Goal: Task Accomplishment & Management: Complete application form

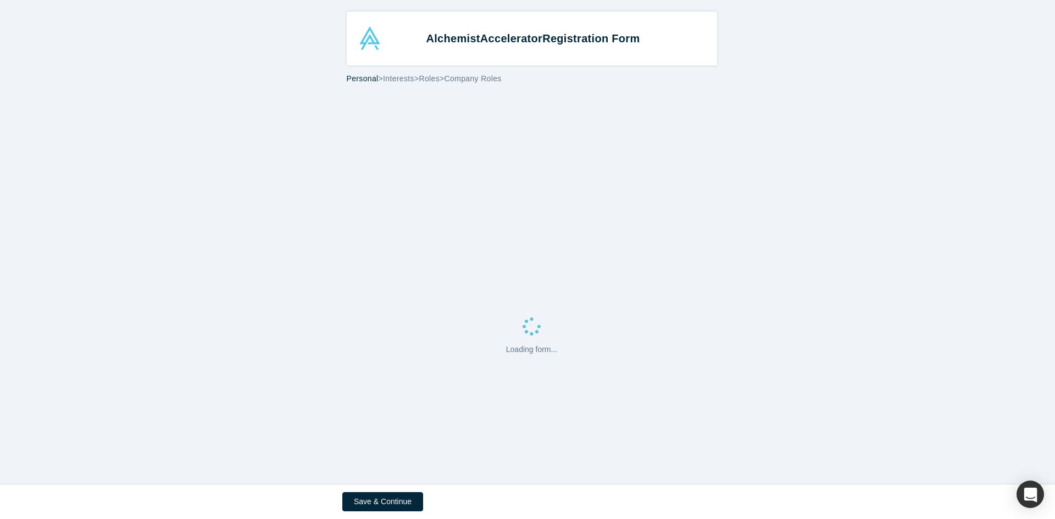
select select "CA"
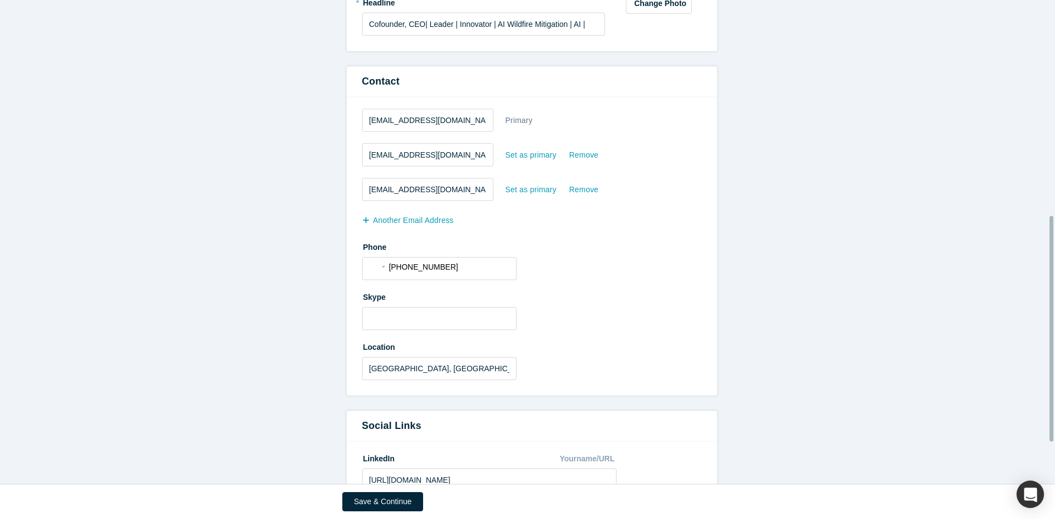
scroll to position [549, 0]
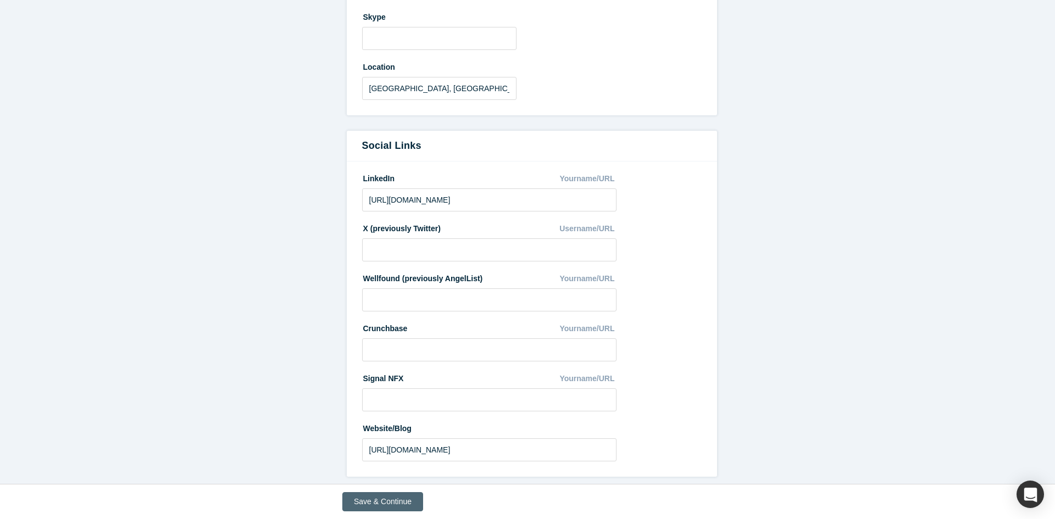
click at [396, 499] on button "Save & Continue" at bounding box center [382, 501] width 81 height 19
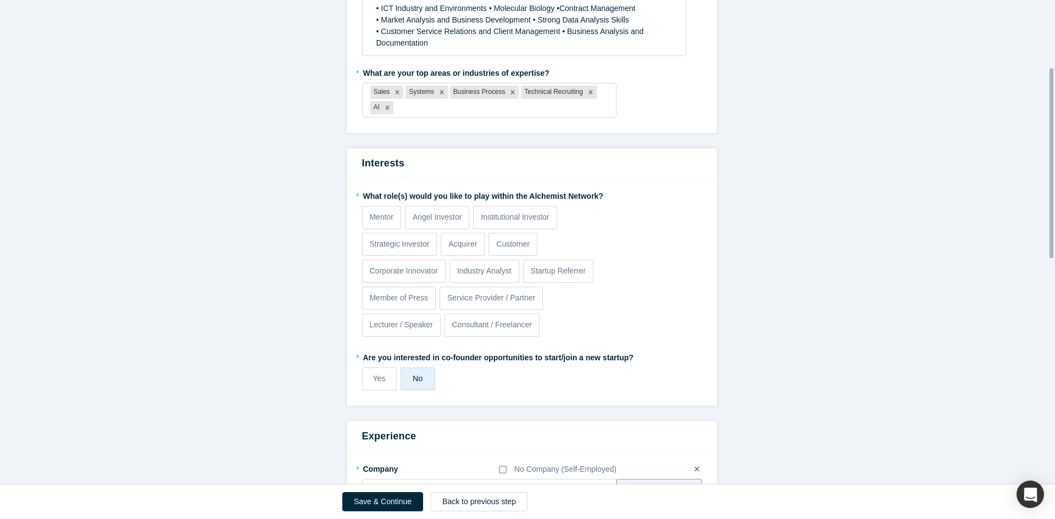
scroll to position [165, 0]
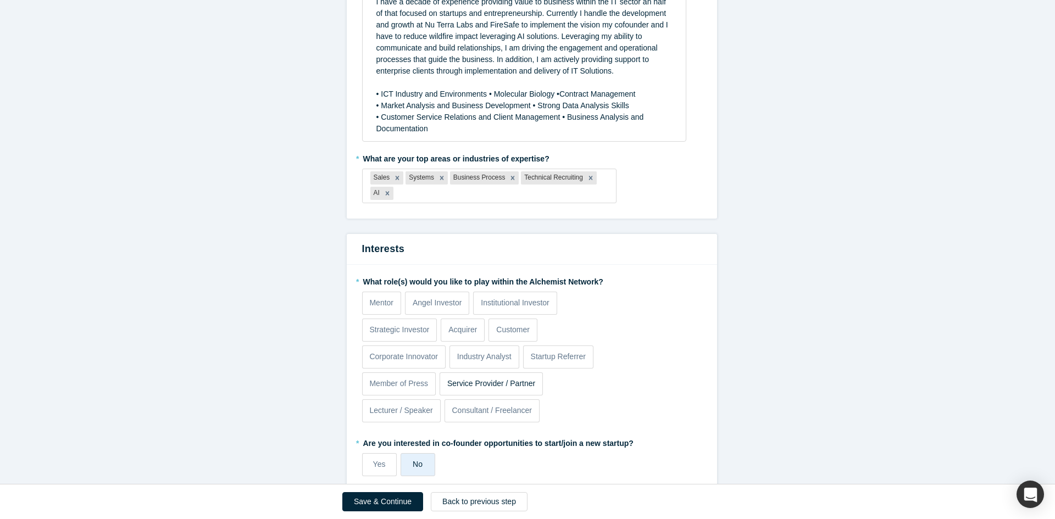
click at [514, 387] on p "Service Provider / Partner" at bounding box center [491, 384] width 88 height 12
click at [0, 0] on input "Service Provider / Partner" at bounding box center [0, 0] width 0 height 0
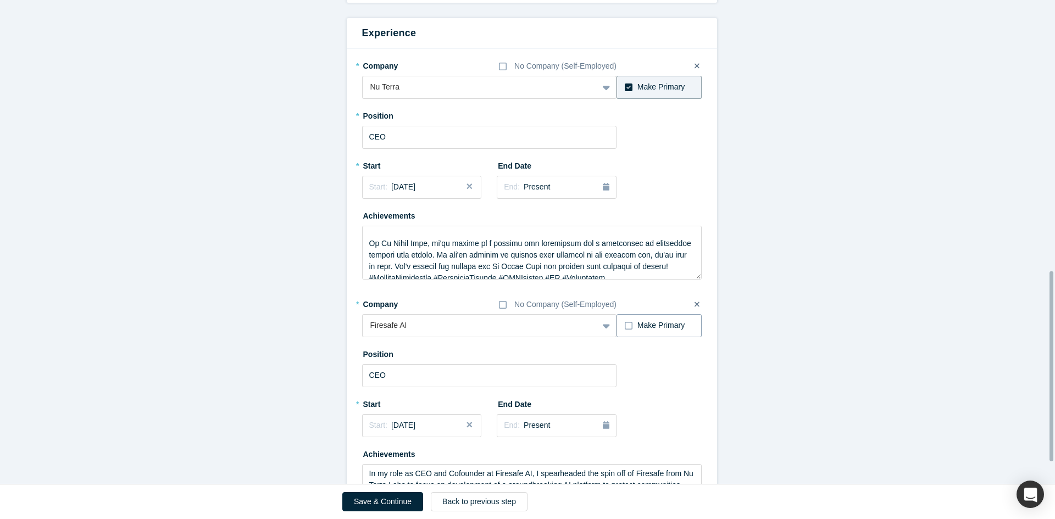
scroll to position [634, 0]
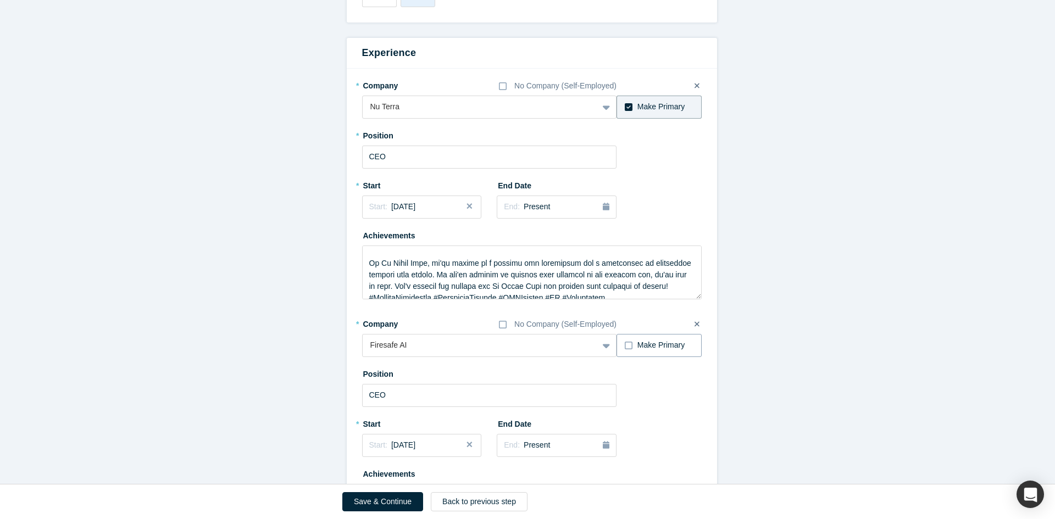
click at [625, 346] on icon at bounding box center [629, 345] width 8 height 9
click at [0, 0] on input "Make Primary" at bounding box center [0, 0] width 0 height 0
click at [415, 447] on span "[DATE]" at bounding box center [403, 445] width 24 height 9
click at [363, 349] on button "Previous Year" at bounding box center [366, 348] width 11 height 11
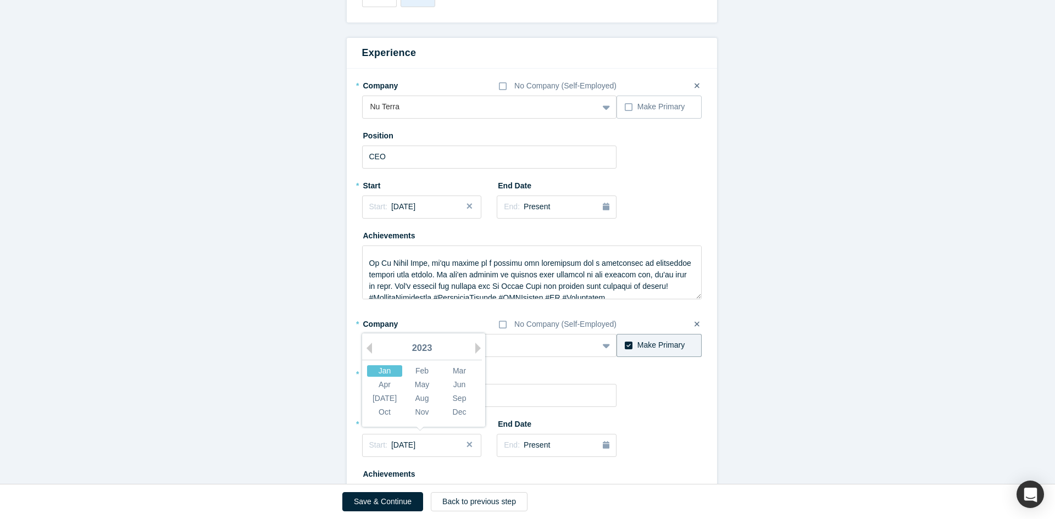
click at [382, 374] on div "Jan" at bounding box center [384, 371] width 35 height 12
click at [415, 447] on span "[DATE]" at bounding box center [403, 445] width 24 height 9
click at [417, 373] on div "Feb" at bounding box center [421, 371] width 35 height 12
click at [761, 399] on form "Achievements * What are your top 3-5 professional achievements? I have a decade…" at bounding box center [531, 20] width 1063 height 1116
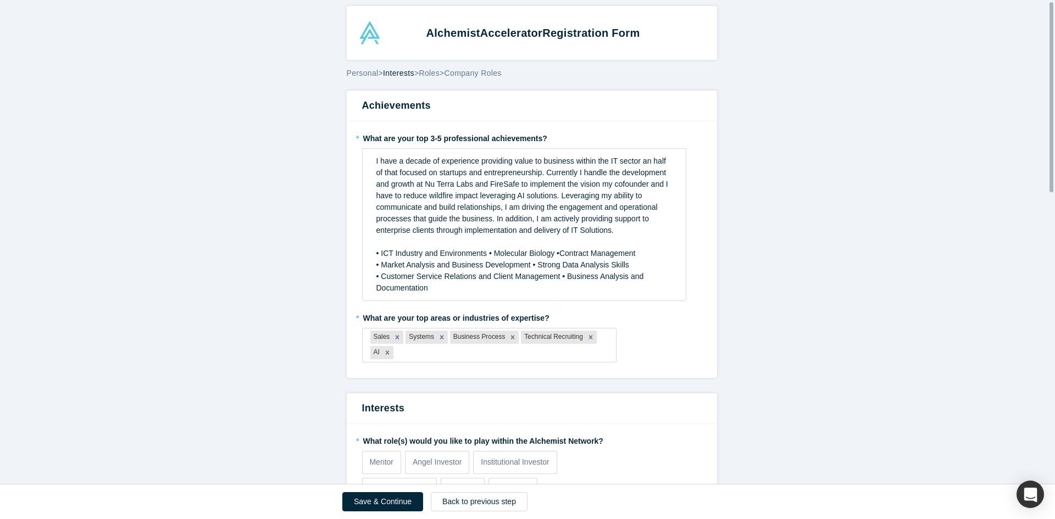
scroll to position [0, 0]
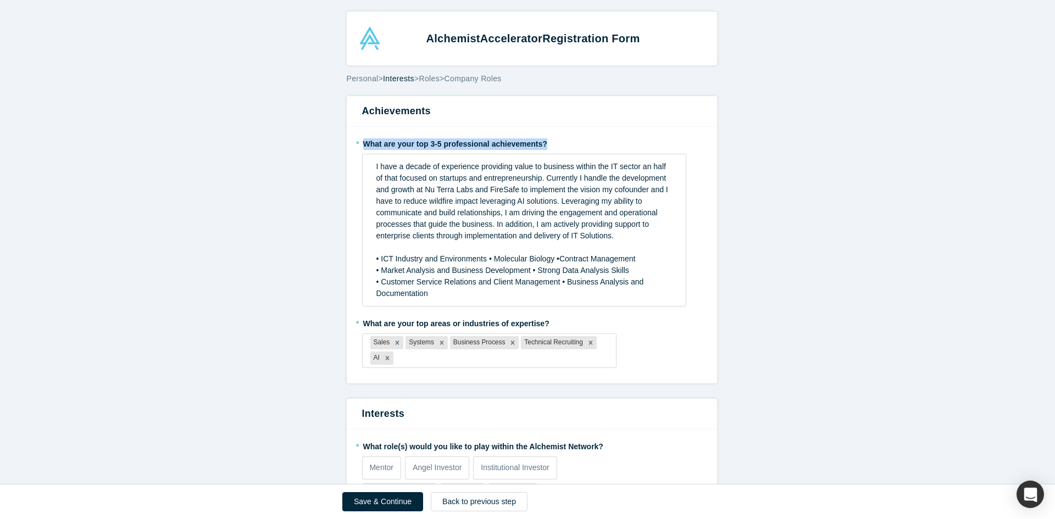
drag, startPoint x: 539, startPoint y: 140, endPoint x: 317, endPoint y: 151, distance: 222.2
copy label "What are your top 3-5 professional achievements?"
click at [473, 218] on span "I have a decade of experience providing value to business within the IT sector …" at bounding box center [523, 201] width 294 height 78
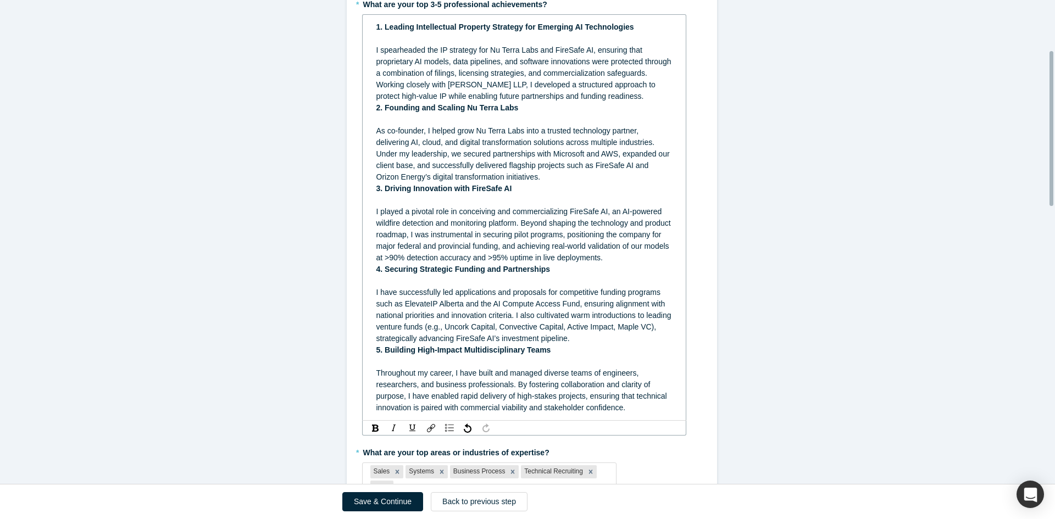
scroll to position [110, 0]
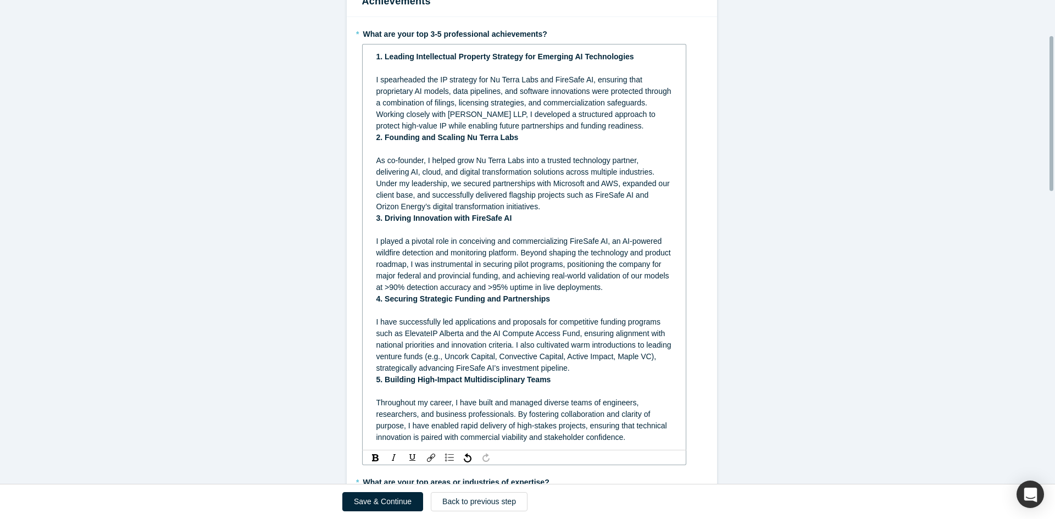
click at [409, 132] on div "I spearheaded the IP strategy for Nu Terra Labs and FireSafe AI, ensuring that …" at bounding box center [524, 103] width 296 height 58
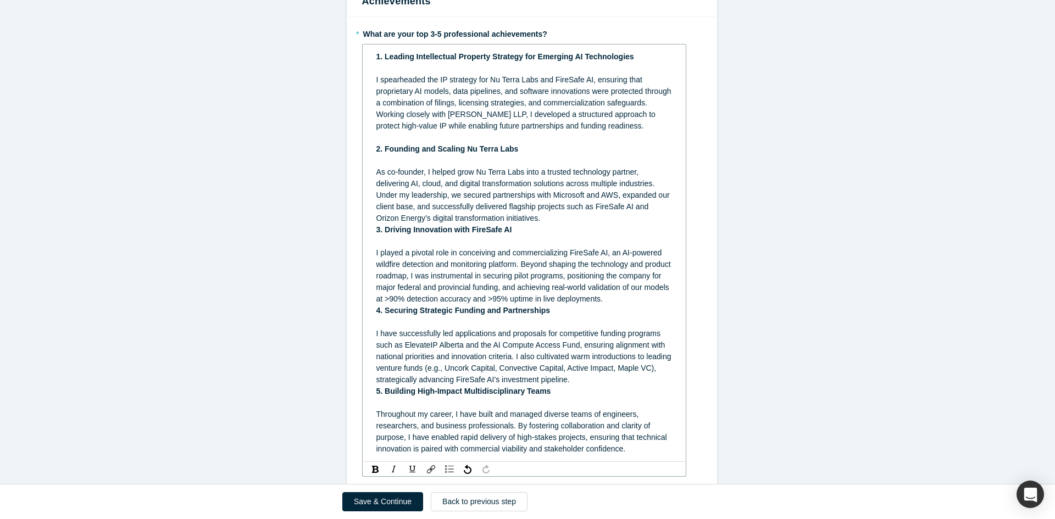
click at [393, 68] on div "rdw-editor" at bounding box center [524, 69] width 296 height 12
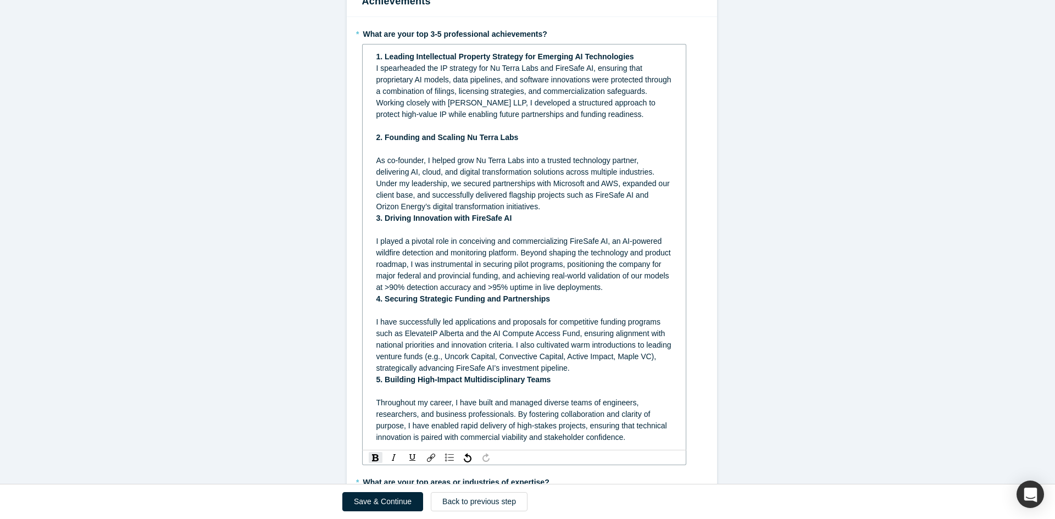
click at [382, 155] on div "rdw-editor" at bounding box center [524, 149] width 296 height 12
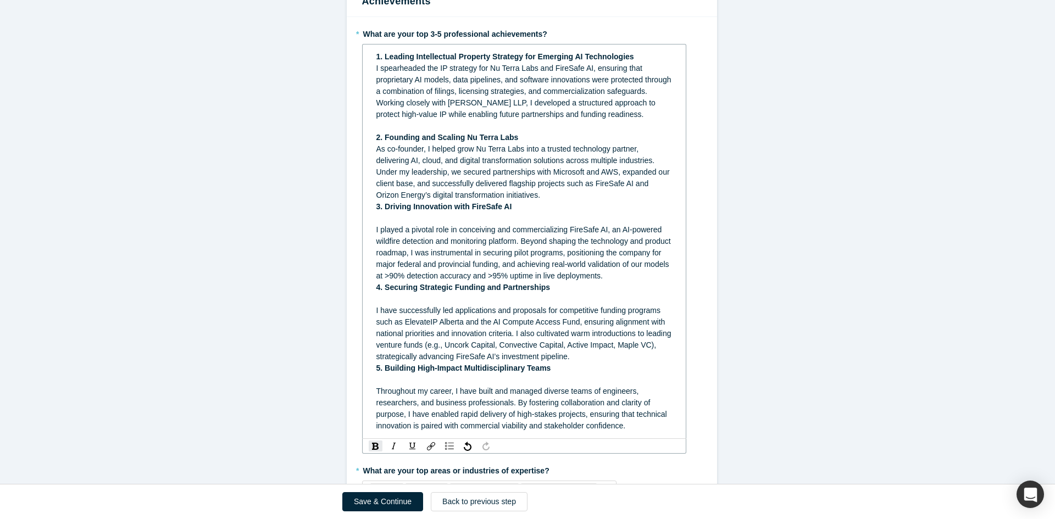
click at [383, 224] on div "rdw-editor" at bounding box center [524, 219] width 296 height 12
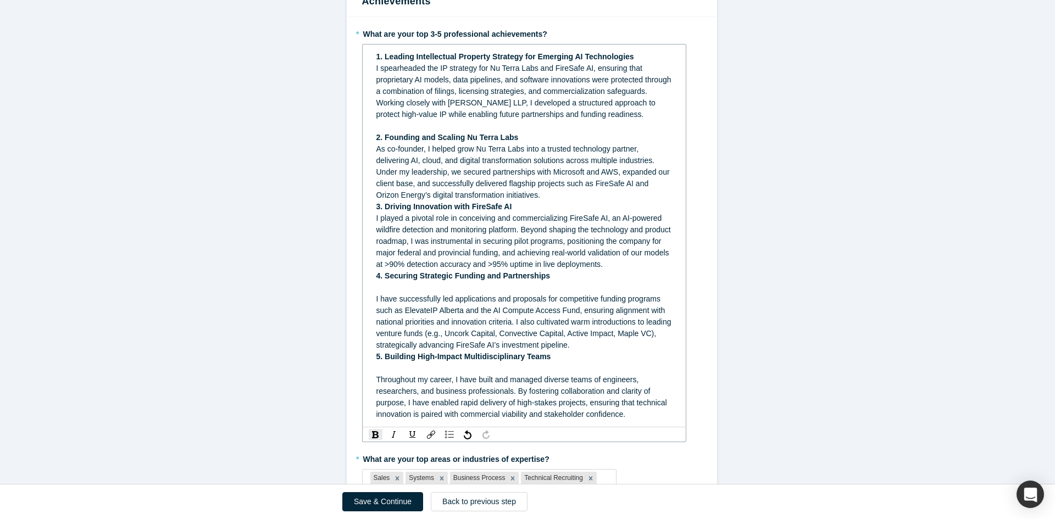
click at [370, 219] on div "1. Leading Intellectual Property Strategy for Emerging AI Technologies I spearh…" at bounding box center [524, 236] width 309 height 376
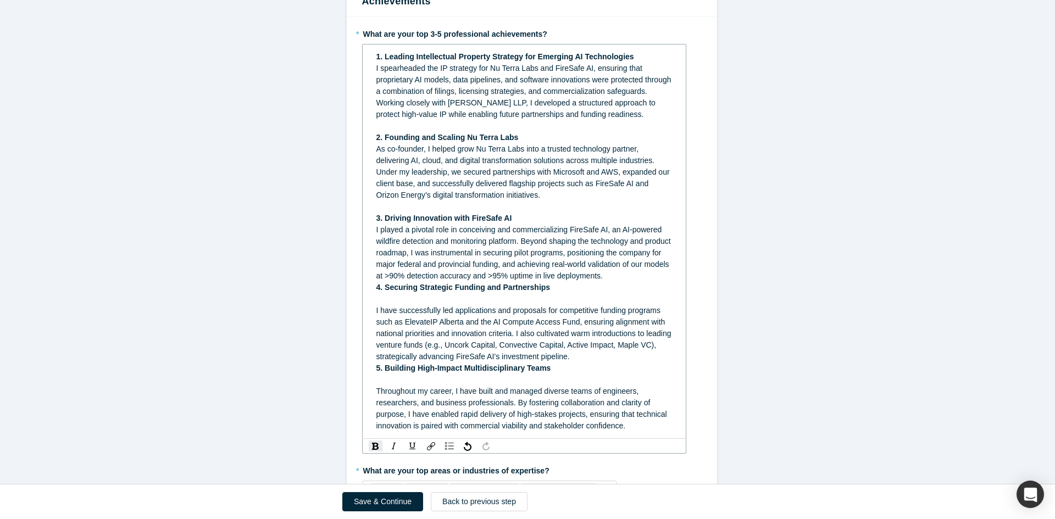
click at [380, 305] on div "rdw-editor" at bounding box center [524, 299] width 296 height 12
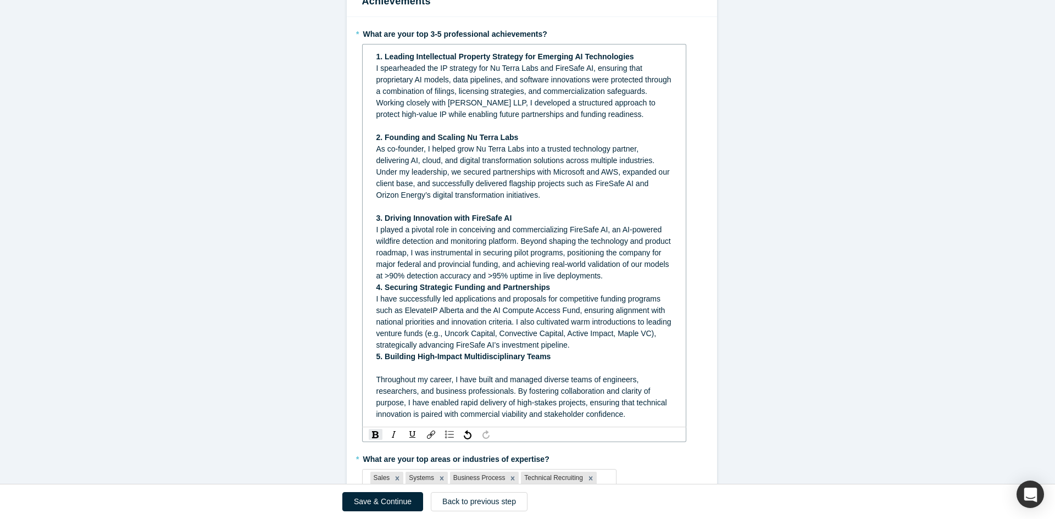
click at [371, 304] on div "1. Leading Intellectual Property Strategy for Emerging AI Technologies I spearh…" at bounding box center [524, 236] width 309 height 376
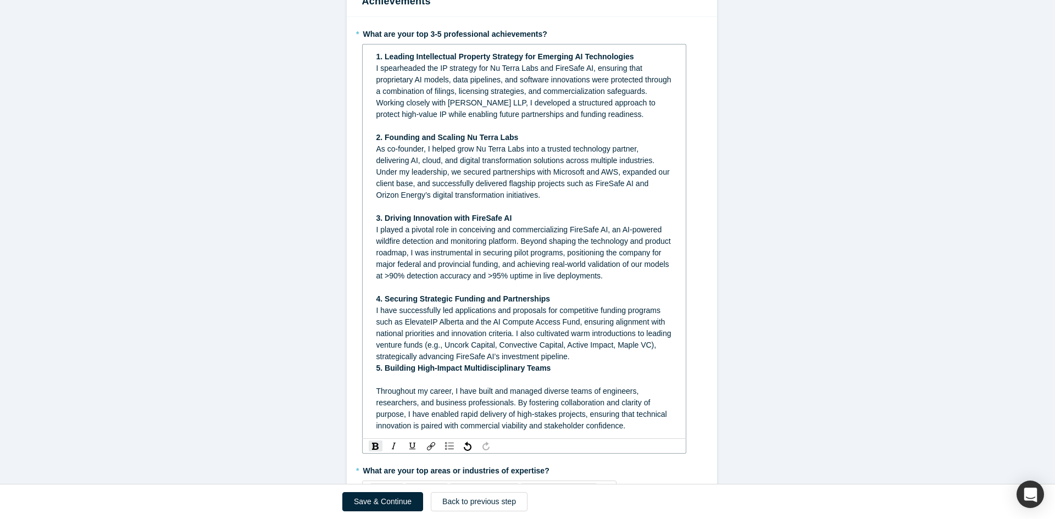
click at [376, 386] on div "rdw-editor" at bounding box center [524, 380] width 296 height 12
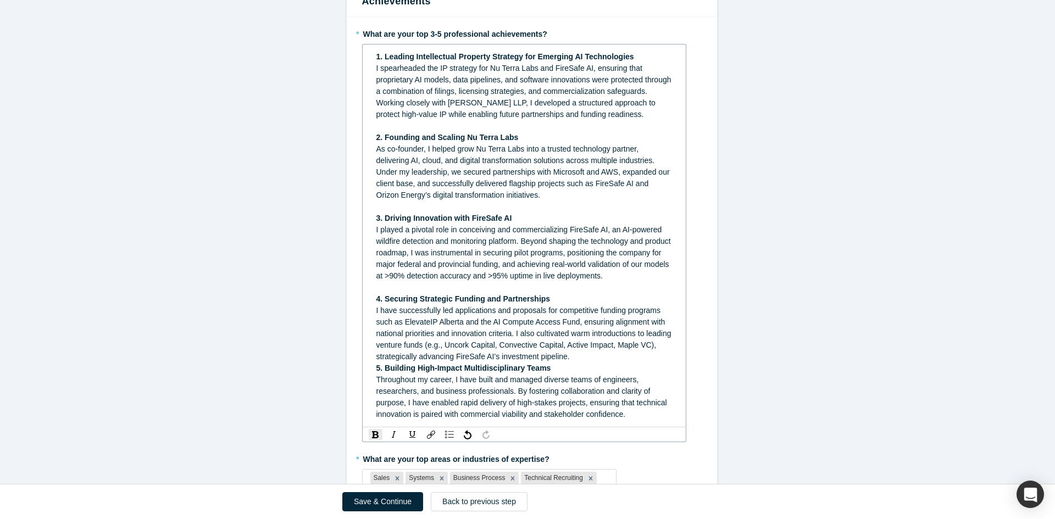
click at [370, 384] on div "1. Leading Intellectual Property Strategy for Emerging AI Technologies I spearh…" at bounding box center [524, 236] width 309 height 376
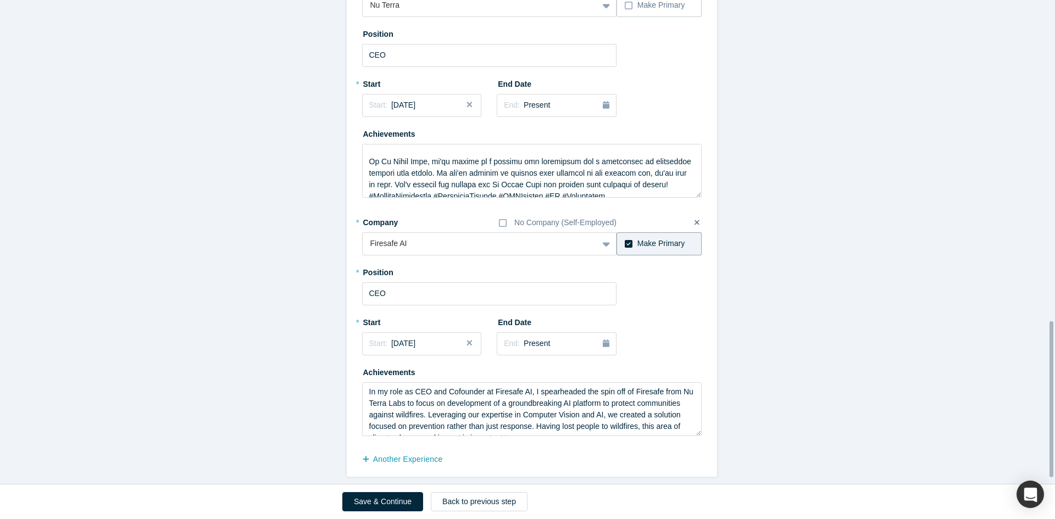
scroll to position [1012, 0]
click at [376, 501] on button "Save & Continue" at bounding box center [382, 501] width 81 height 19
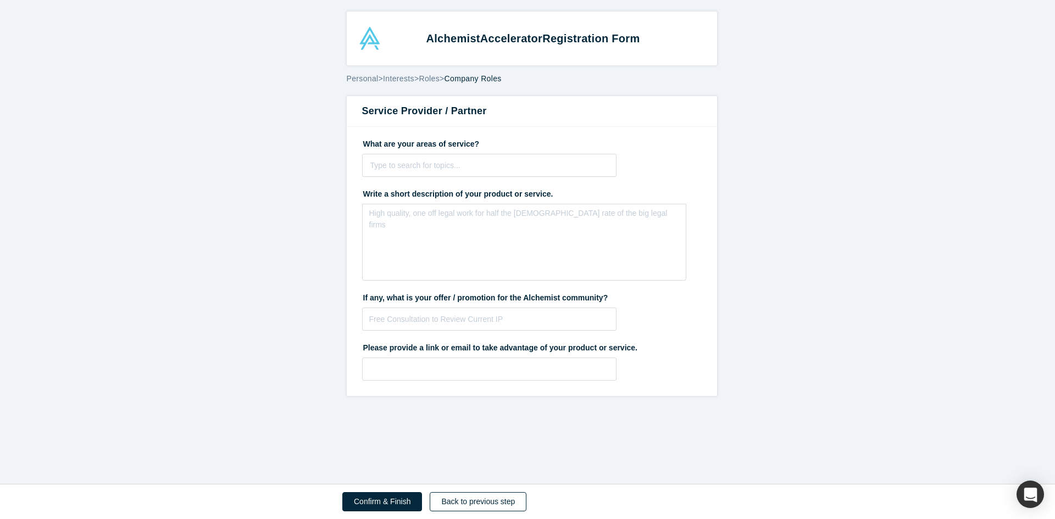
click at [456, 509] on button "Back to previous step" at bounding box center [478, 501] width 97 height 19
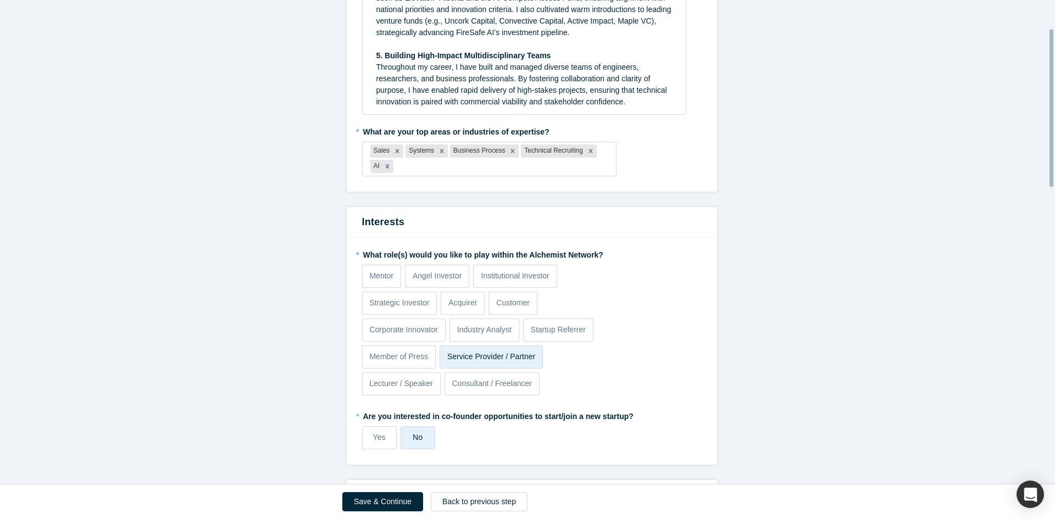
scroll to position [439, 0]
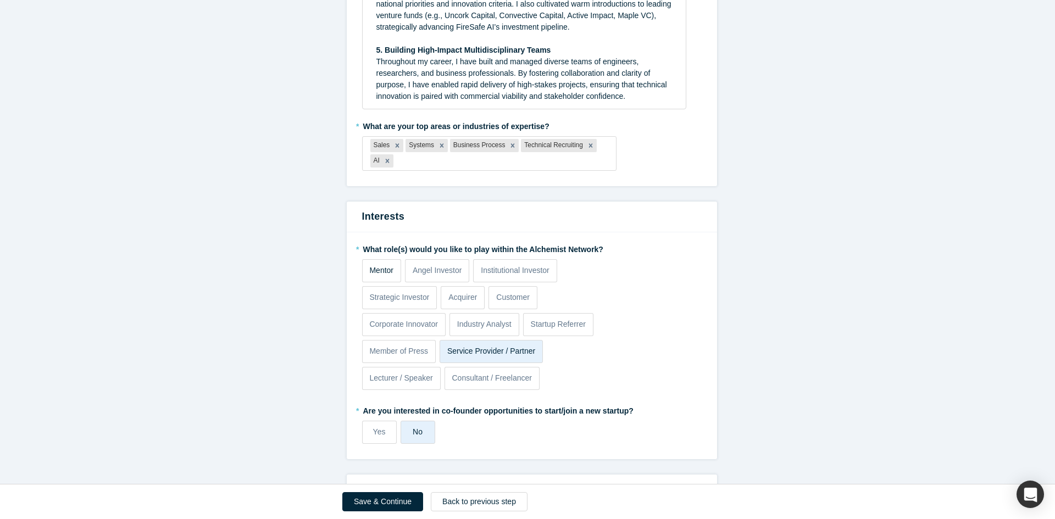
click at [378, 276] on p "Mentor" at bounding box center [381, 271] width 24 height 12
click at [0, 0] on input "Mentor" at bounding box center [0, 0] width 0 height 0
click at [554, 330] on p "Startup Referrer" at bounding box center [558, 325] width 55 height 12
click at [0, 0] on input "Startup Referrer" at bounding box center [0, 0] width 0 height 0
click at [484, 384] on p "Consultant / Freelancer" at bounding box center [492, 378] width 80 height 12
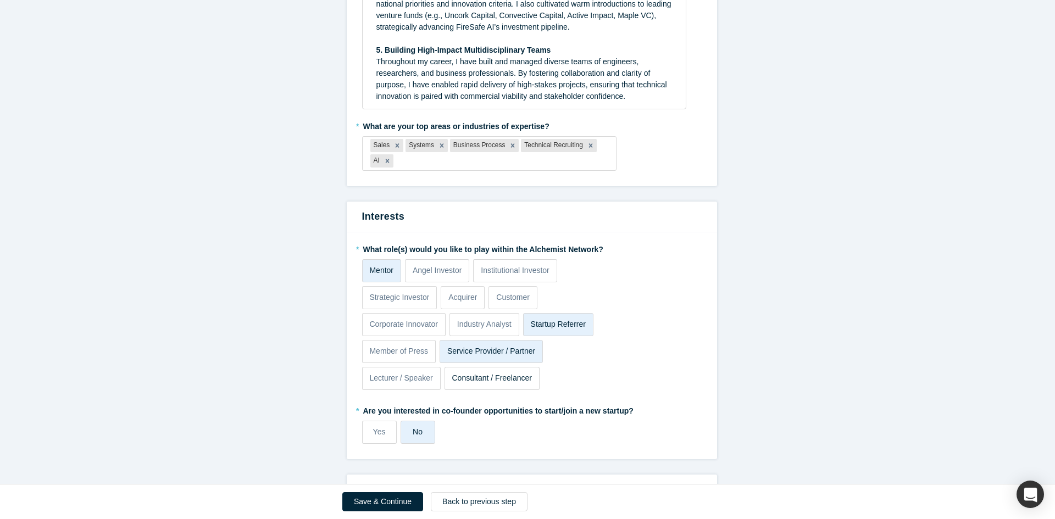
click at [0, 0] on input "Consultant / Freelancer" at bounding box center [0, 0] width 0 height 0
click at [380, 444] on label "Yes" at bounding box center [379, 432] width 35 height 23
click at [0, 0] on input "Yes" at bounding box center [0, 0] width 0 height 0
click at [392, 502] on button "Save & Continue" at bounding box center [382, 501] width 81 height 19
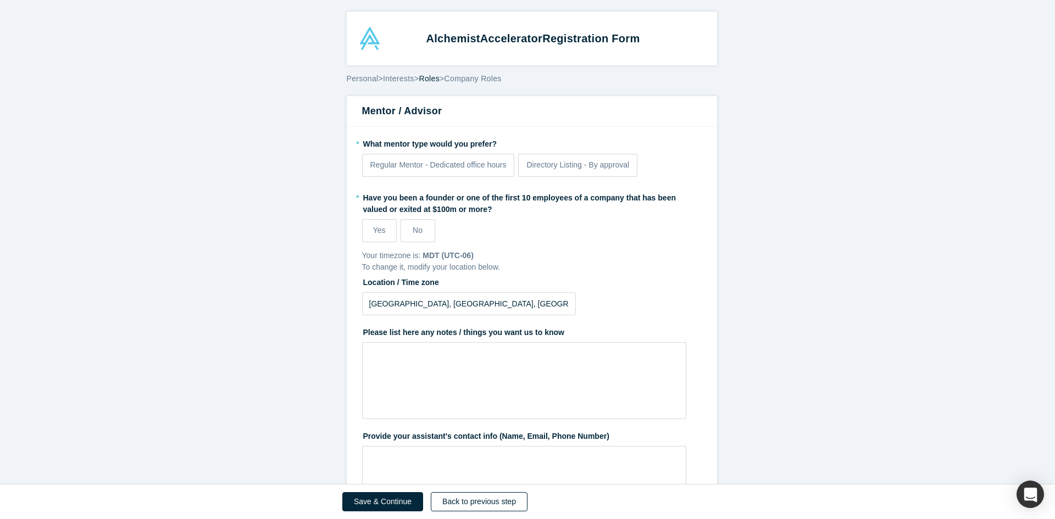
click at [459, 504] on button "Back to previous step" at bounding box center [479, 501] width 97 height 19
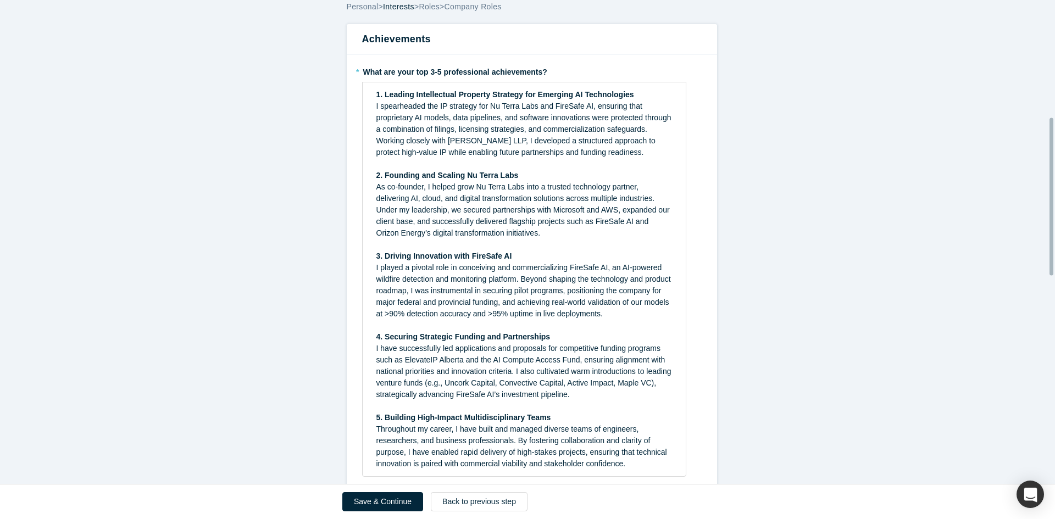
scroll to position [385, 0]
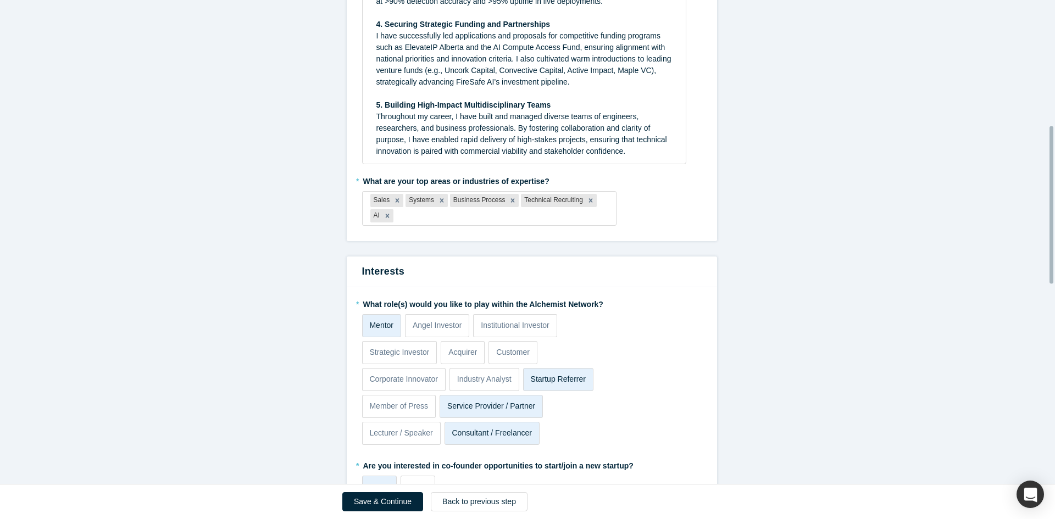
click at [384, 337] on label "Mentor" at bounding box center [381, 325] width 39 height 23
click at [0, 0] on input "Mentor" at bounding box center [0, 0] width 0 height 0
click at [399, 500] on button "Save & Continue" at bounding box center [382, 501] width 81 height 19
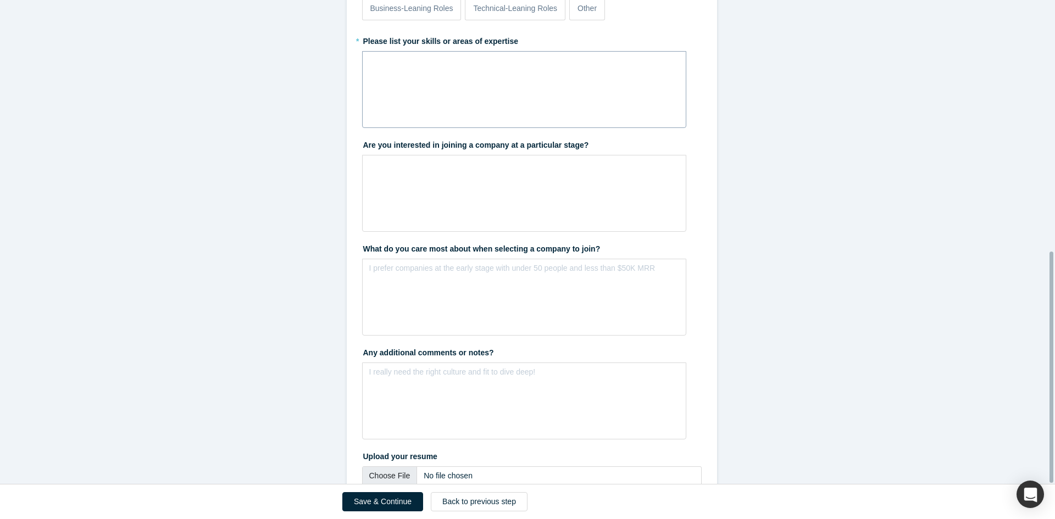
scroll to position [526, 0]
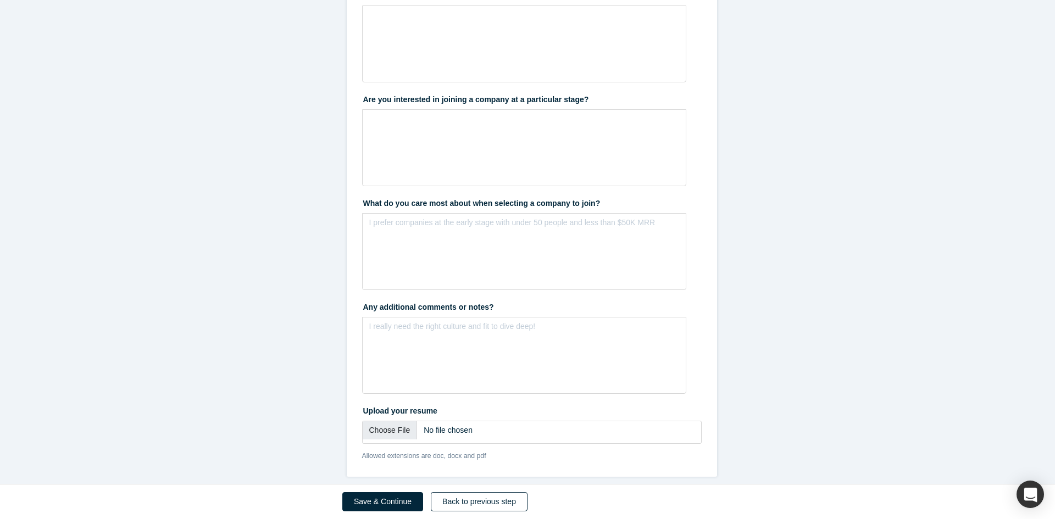
click at [467, 499] on button "Back to previous step" at bounding box center [479, 501] width 97 height 19
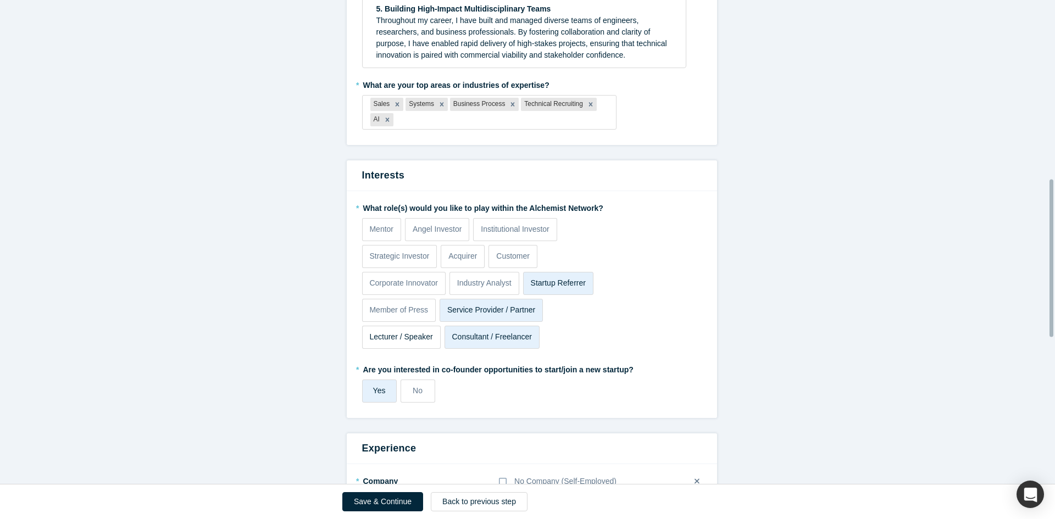
scroll to position [549, 0]
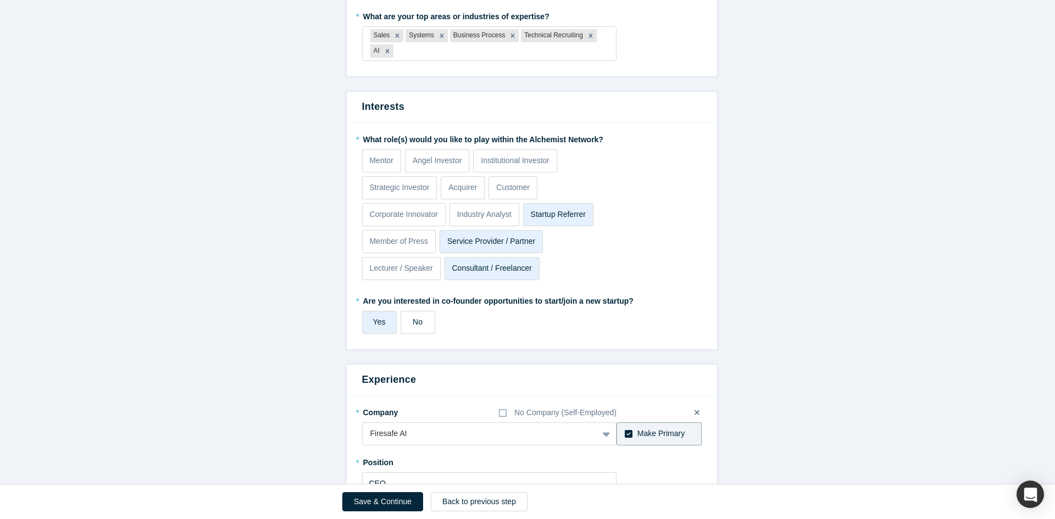
click at [413, 326] on span "No" at bounding box center [418, 321] width 10 height 9
click at [0, 0] on input "No" at bounding box center [0, 0] width 0 height 0
click at [385, 506] on button "Save & Continue" at bounding box center [382, 501] width 81 height 19
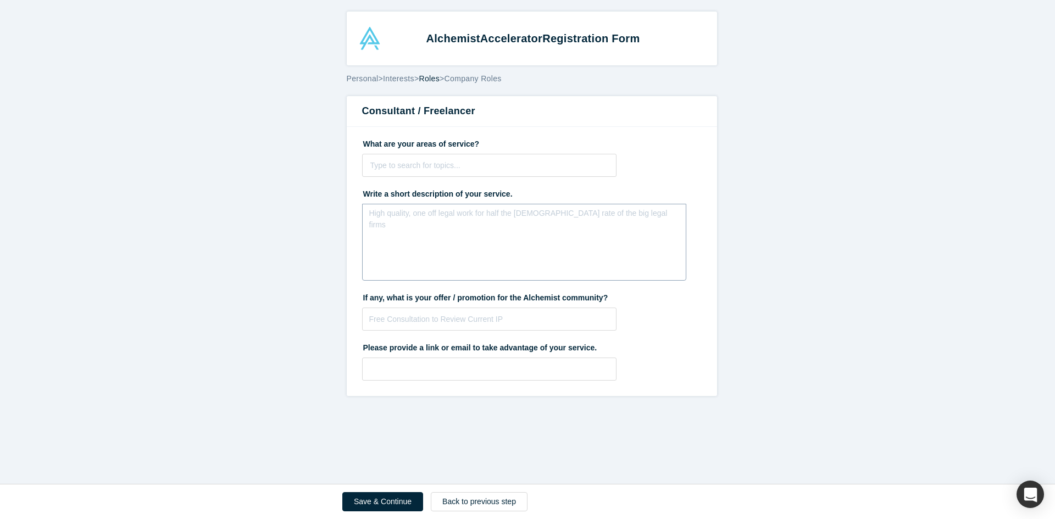
scroll to position [0, 0]
click at [438, 321] on input "text" at bounding box center [489, 319] width 255 height 23
click at [418, 317] on input "Free AI Strateguc Plab" at bounding box center [489, 319] width 255 height 23
drag, startPoint x: 455, startPoint y: 319, endPoint x: 415, endPoint y: 322, distance: 40.7
click at [415, 322] on input "Free AI Strategic Plab" at bounding box center [489, 319] width 255 height 23
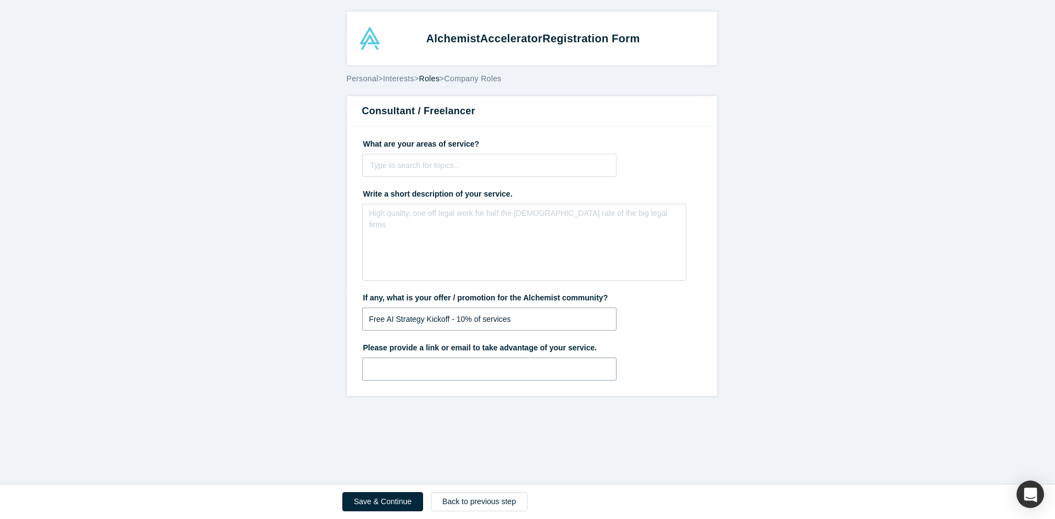
type input "Free AI Strategy Kickoff - 10% of services"
click at [410, 372] on input "text" at bounding box center [489, 369] width 255 height 23
type input "[EMAIL_ADDRESS][DOMAIN_NAME]"
click at [443, 171] on div at bounding box center [489, 166] width 238 height 14
type input "AI"
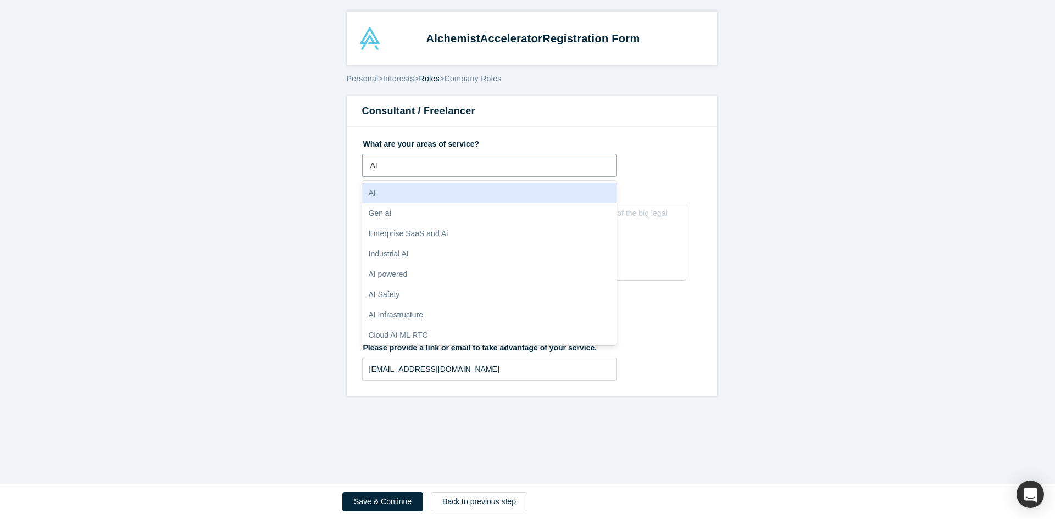
click at [424, 192] on div "AI" at bounding box center [489, 193] width 255 height 20
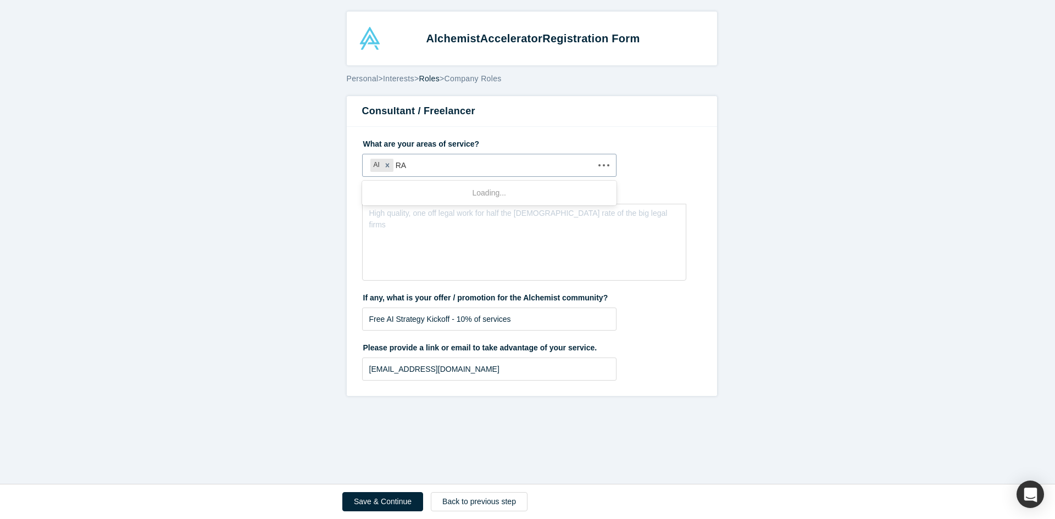
type input "RAG"
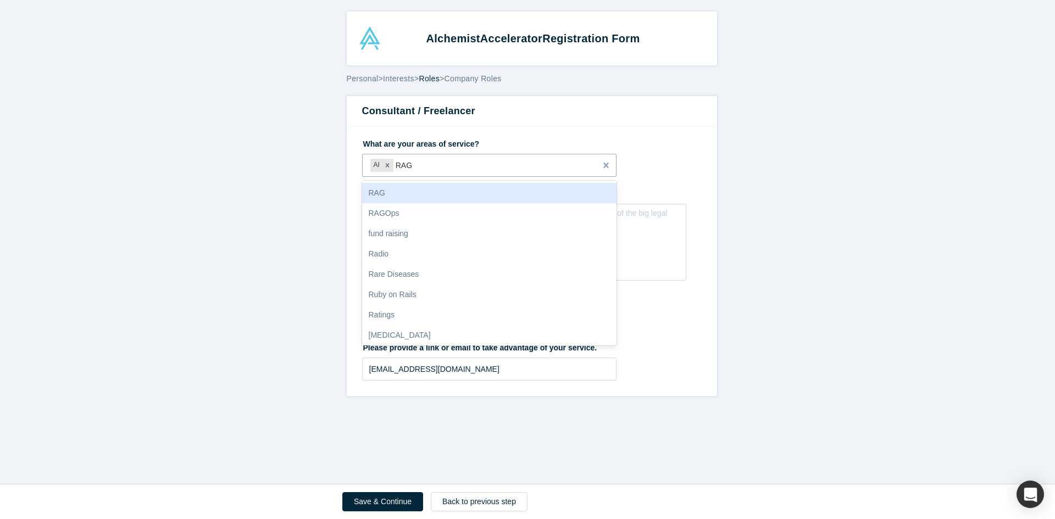
click at [399, 198] on div "RAG" at bounding box center [489, 193] width 255 height 20
type input "DEV"
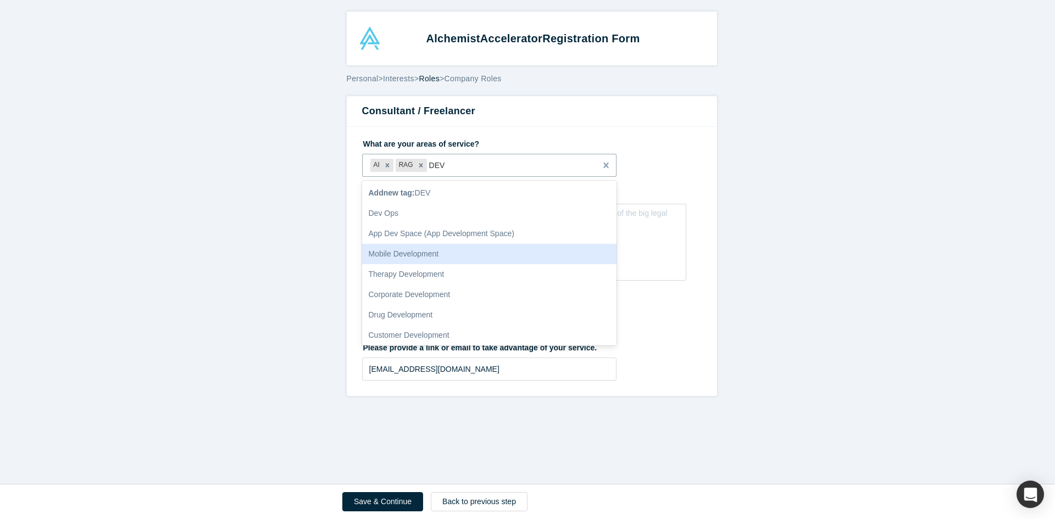
click at [431, 255] on div "Mobile Development" at bounding box center [489, 254] width 255 height 20
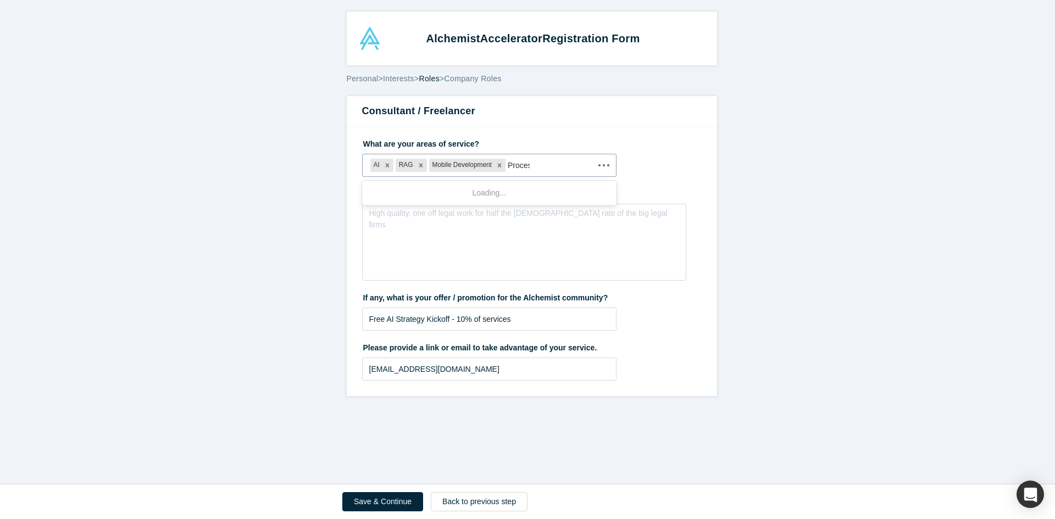
type input "Process"
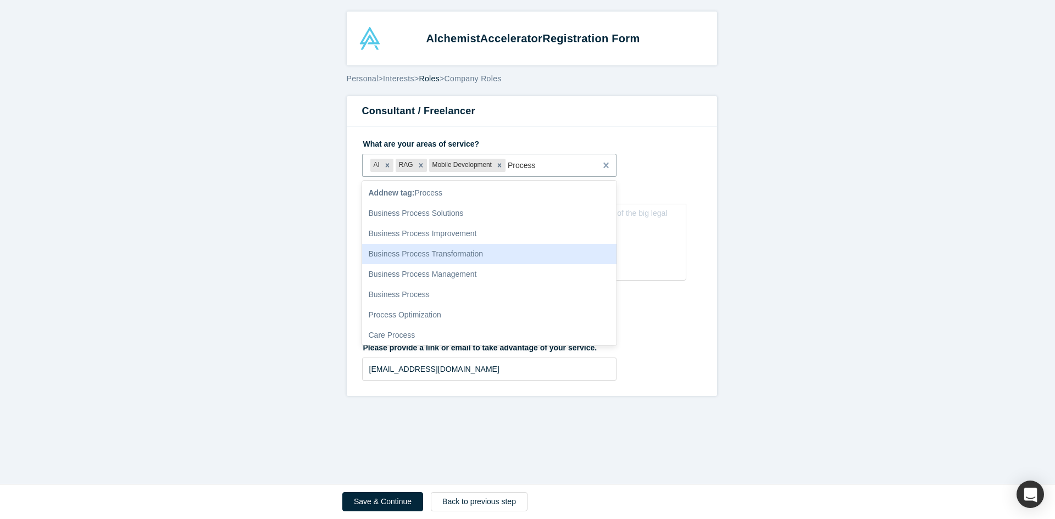
click at [421, 248] on div "Business Process Transformation" at bounding box center [489, 254] width 255 height 20
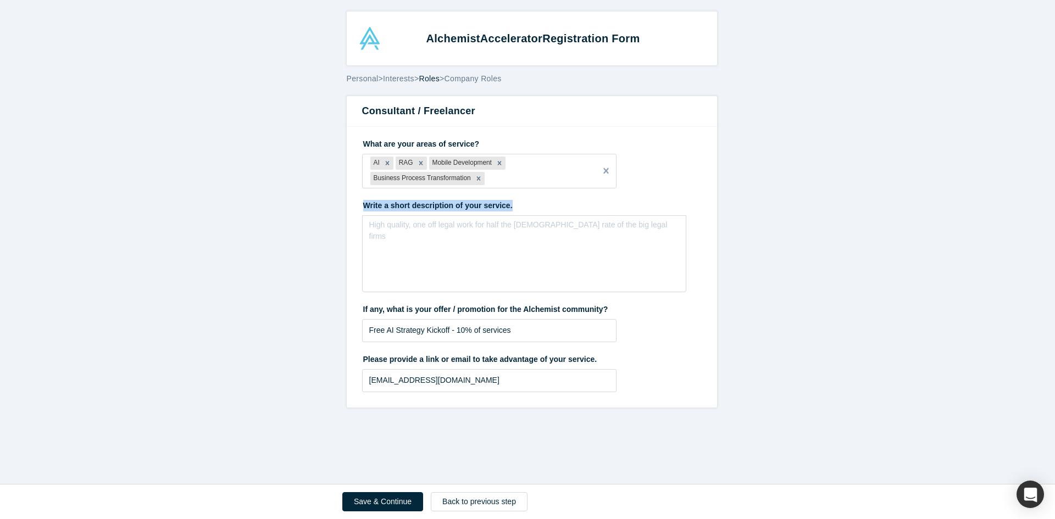
drag, startPoint x: 358, startPoint y: 209, endPoint x: 534, endPoint y: 207, distance: 175.8
click at [534, 207] on label "Write a short description of your service." at bounding box center [531, 203] width 339 height 15
copy label "Write a short description of your service."
click at [413, 262] on div "High quality, one off legal work for half the [DEMOGRAPHIC_DATA] rate of the bi…" at bounding box center [524, 253] width 324 height 77
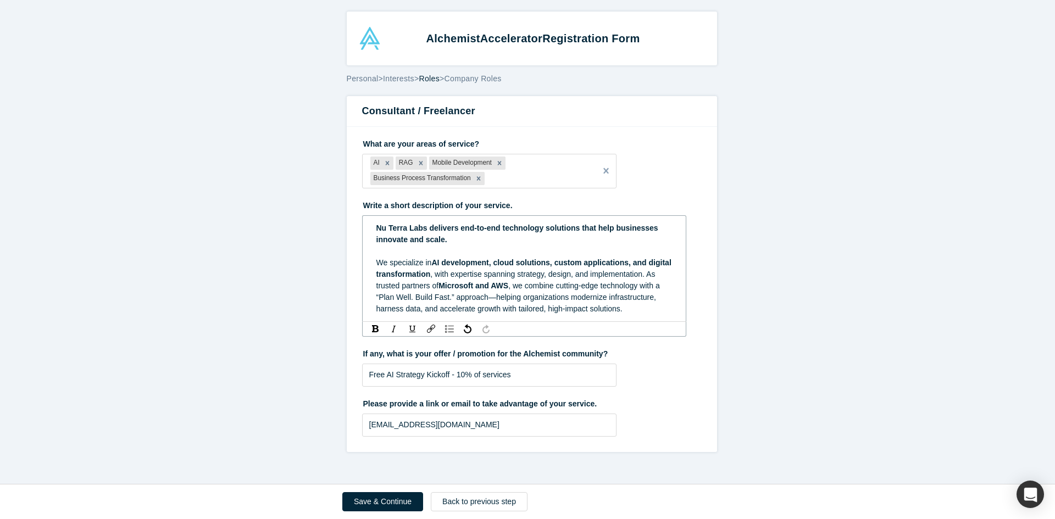
click at [459, 258] on span "AI development, cloud solutions, custom applications, and digital transformation" at bounding box center [524, 268] width 297 height 20
click at [458, 249] on div "rdw-editor" at bounding box center [524, 252] width 296 height 12
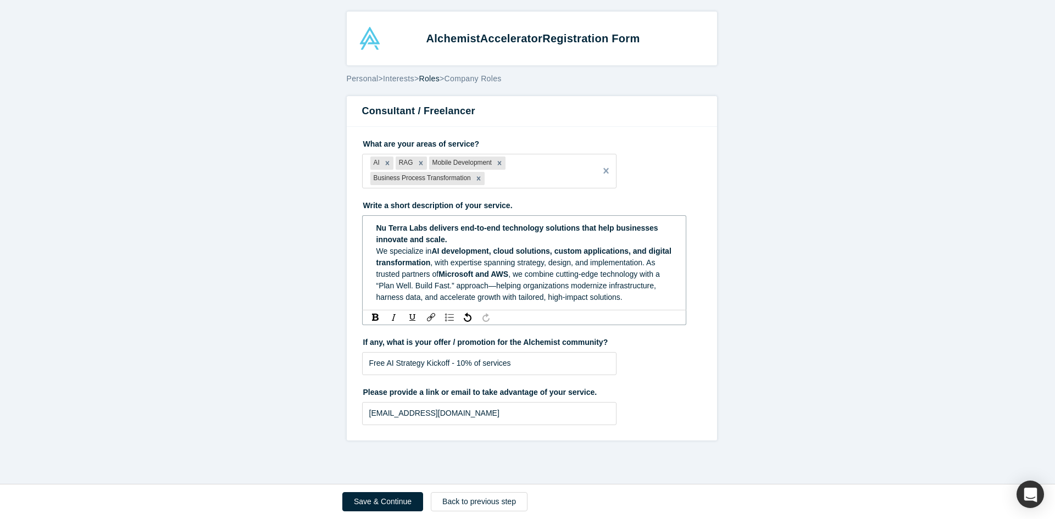
click at [489, 289] on span ", we combine cutting-edge technology with a “Plan Well. Build Fast.” approach—h…" at bounding box center [519, 286] width 286 height 32
click at [383, 496] on button "Save & Continue" at bounding box center [382, 501] width 81 height 19
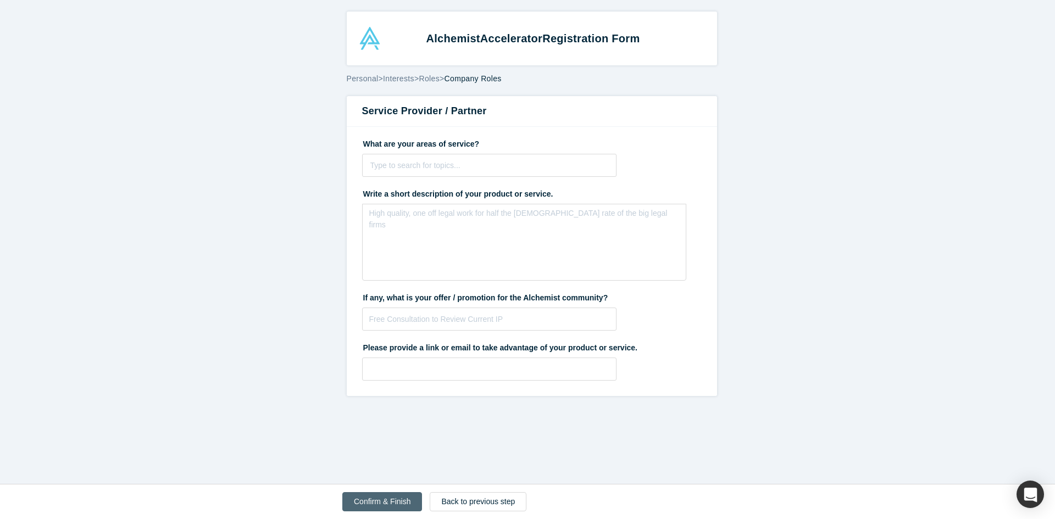
click at [382, 506] on button "Confirm & Finish" at bounding box center [382, 501] width 80 height 19
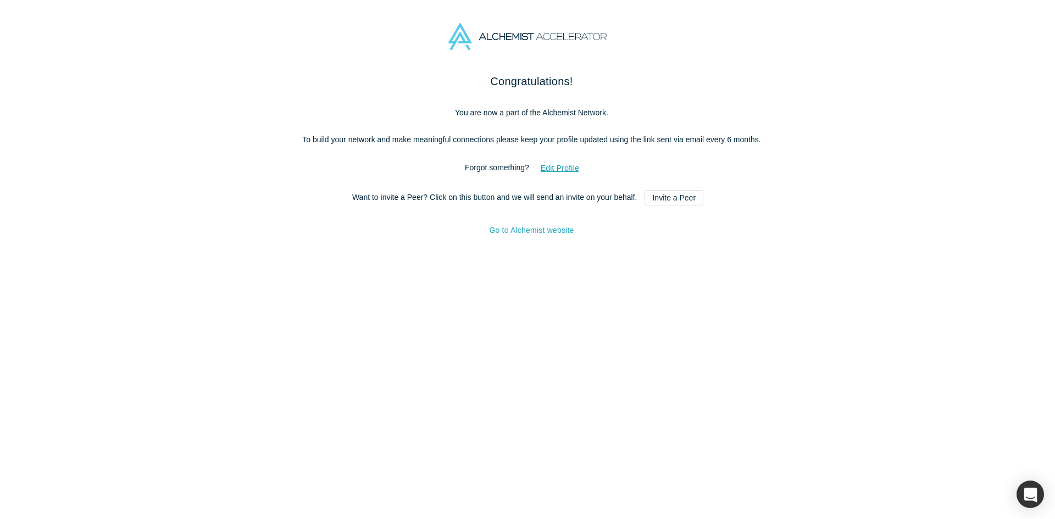
click at [534, 232] on link "Go to Alchemist website" at bounding box center [531, 230] width 85 height 9
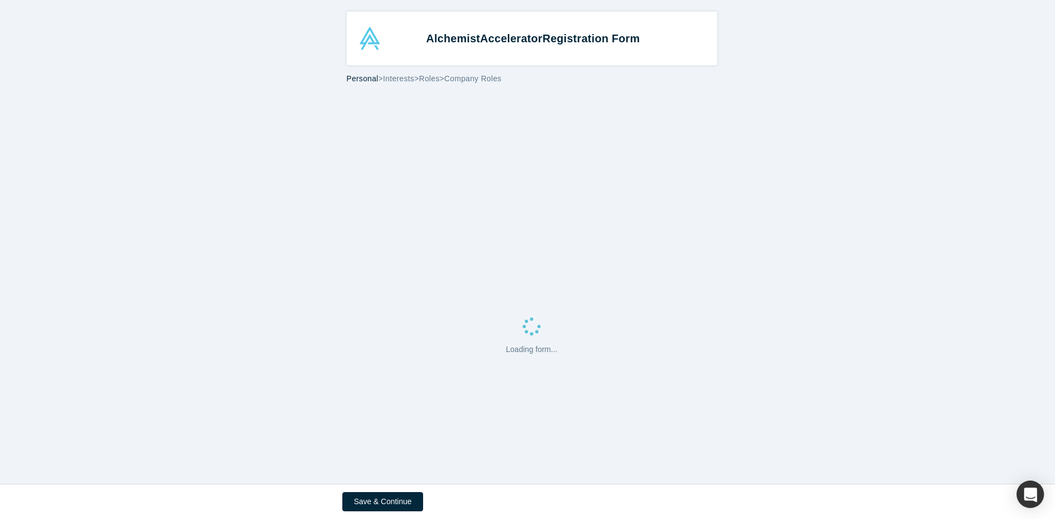
select select "CA"
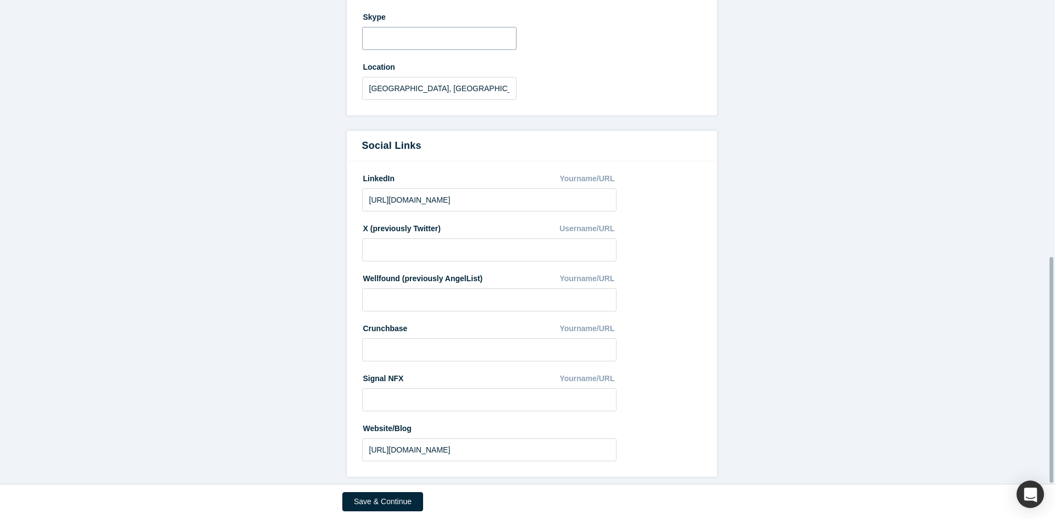
scroll to position [549, 0]
click at [380, 508] on button "Save & Continue" at bounding box center [382, 501] width 81 height 19
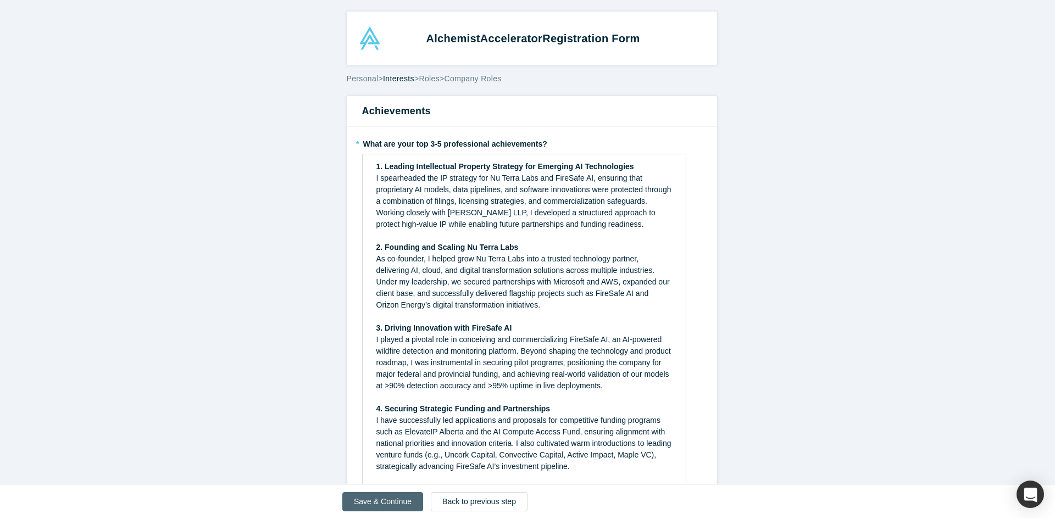
click at [372, 501] on button "Save & Continue" at bounding box center [382, 501] width 81 height 19
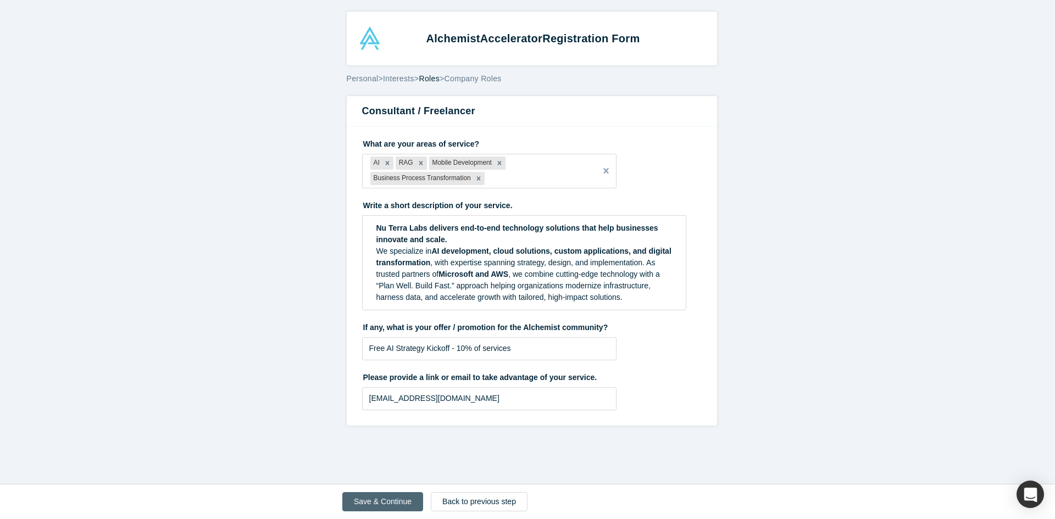
click at [375, 501] on button "Save & Continue" at bounding box center [382, 501] width 81 height 19
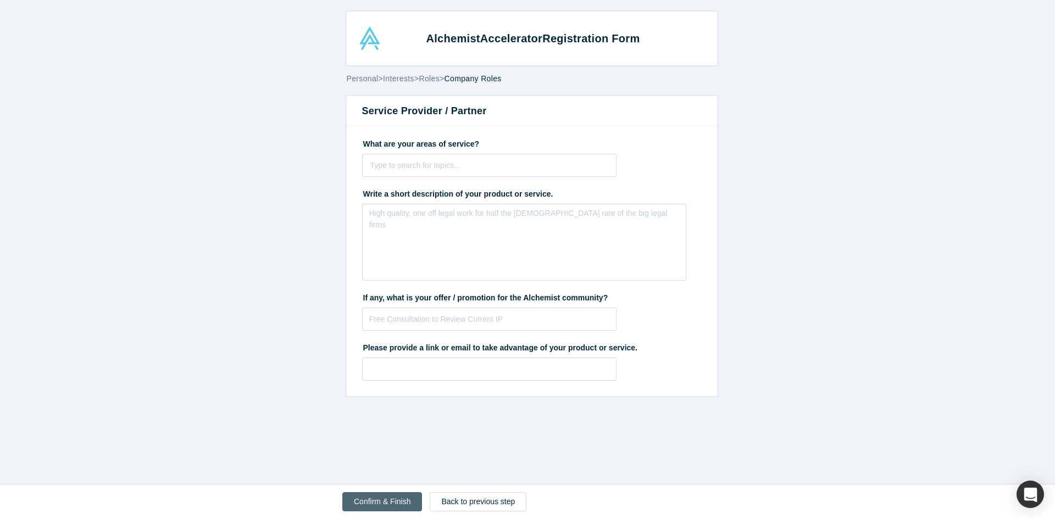
click at [376, 506] on button "Confirm & Finish" at bounding box center [382, 501] width 80 height 19
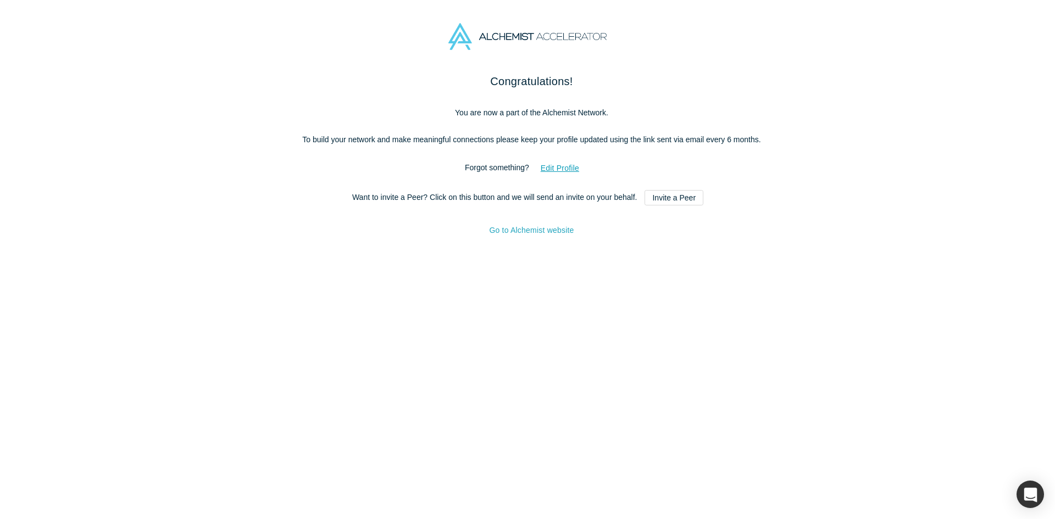
click at [531, 233] on link "Go to Alchemist website" at bounding box center [531, 230] width 85 height 9
